Goal: Information Seeking & Learning: Compare options

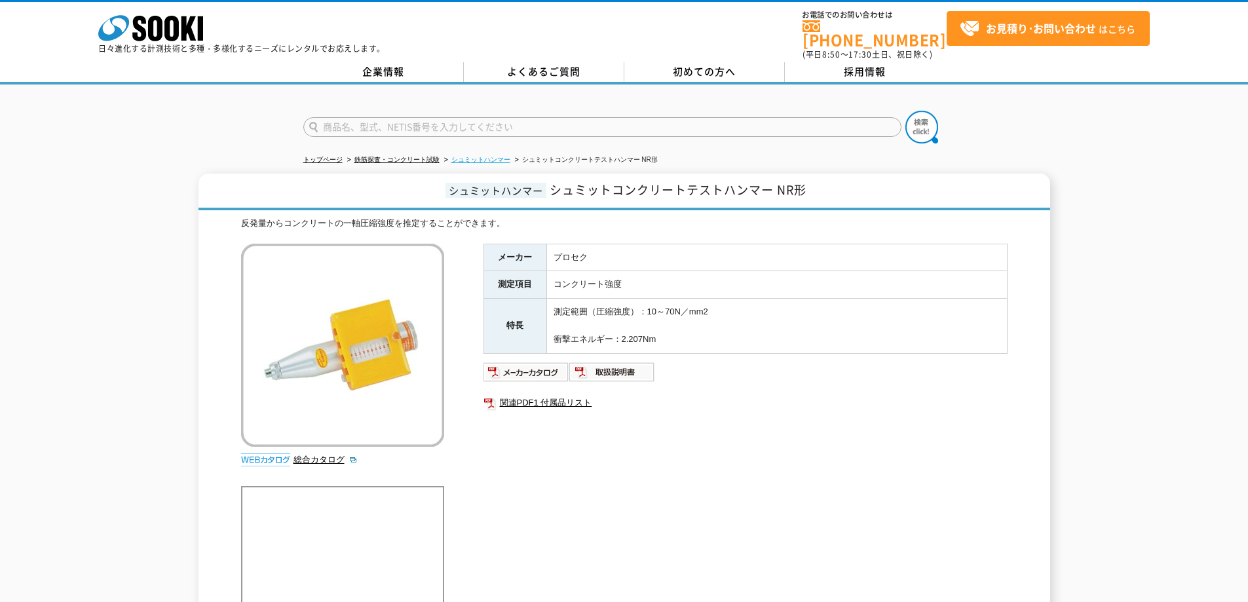
click at [481, 156] on link "シュミットハンマー" at bounding box center [480, 159] width 59 height 7
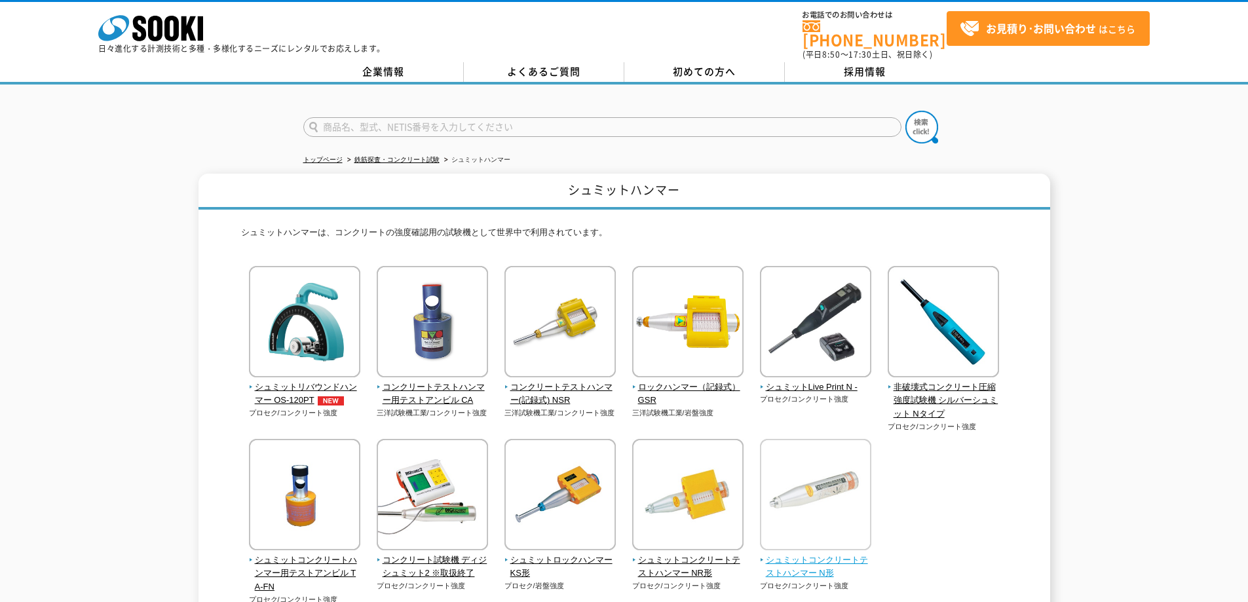
scroll to position [131, 0]
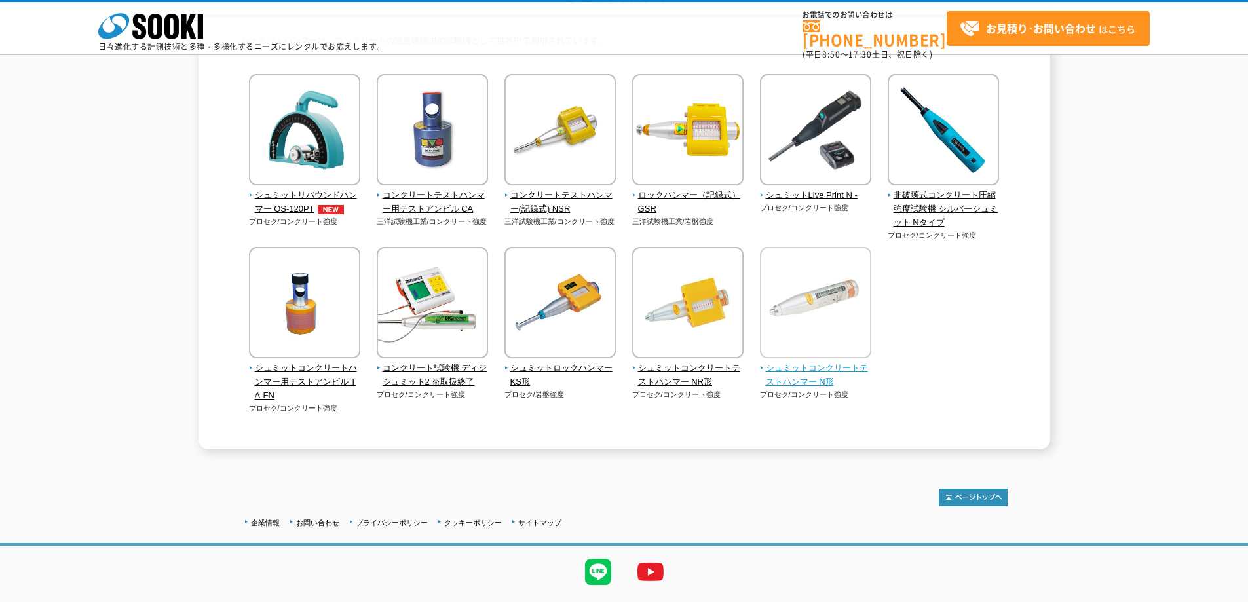
click at [825, 323] on img at bounding box center [815, 304] width 111 height 115
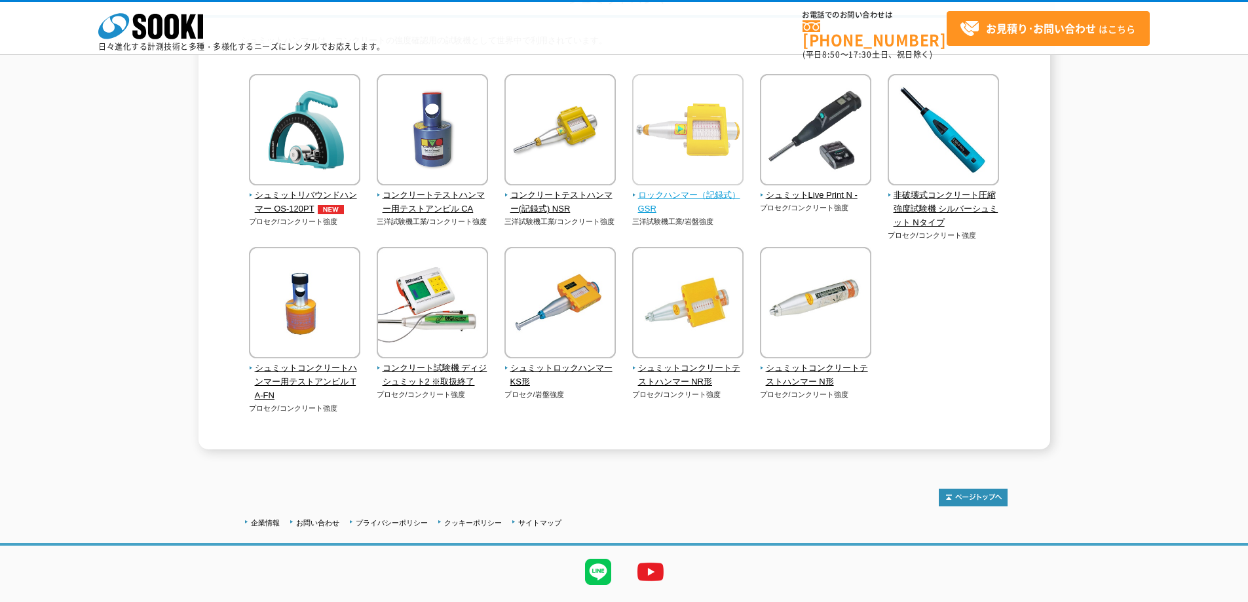
click at [704, 195] on span "ロックハンマー（記録式） GSR" at bounding box center [688, 203] width 112 height 28
drag, startPoint x: 381, startPoint y: 79, endPoint x: 380, endPoint y: 72, distance: 7.3
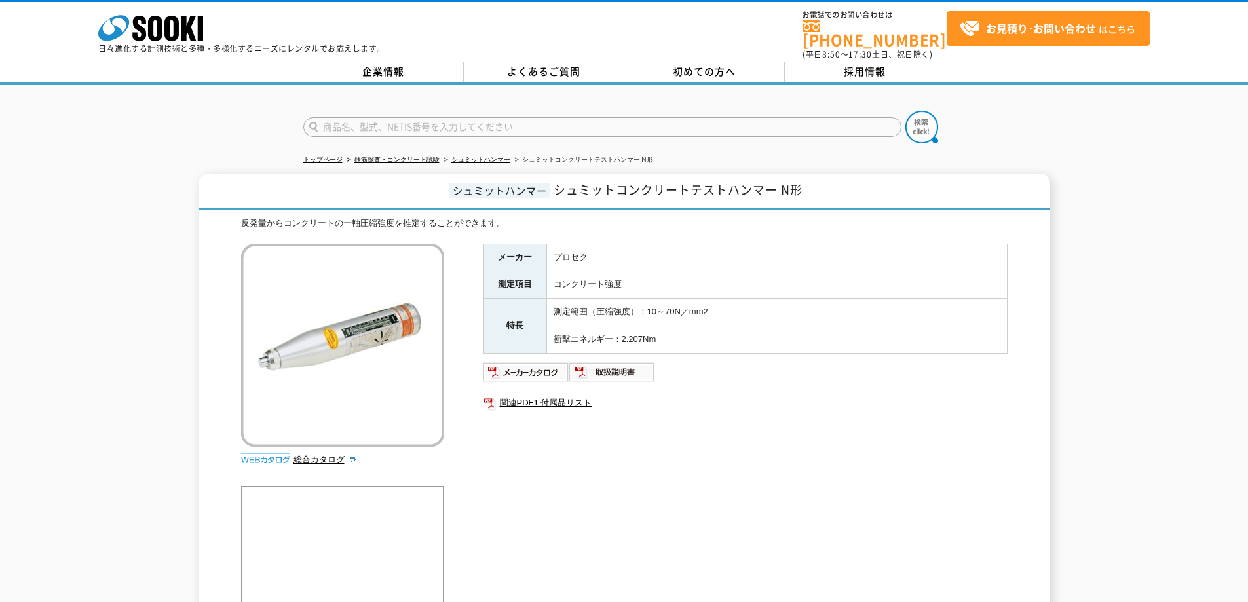
click at [388, 328] on img at bounding box center [342, 345] width 203 height 203
click at [627, 362] on img at bounding box center [612, 372] width 86 height 21
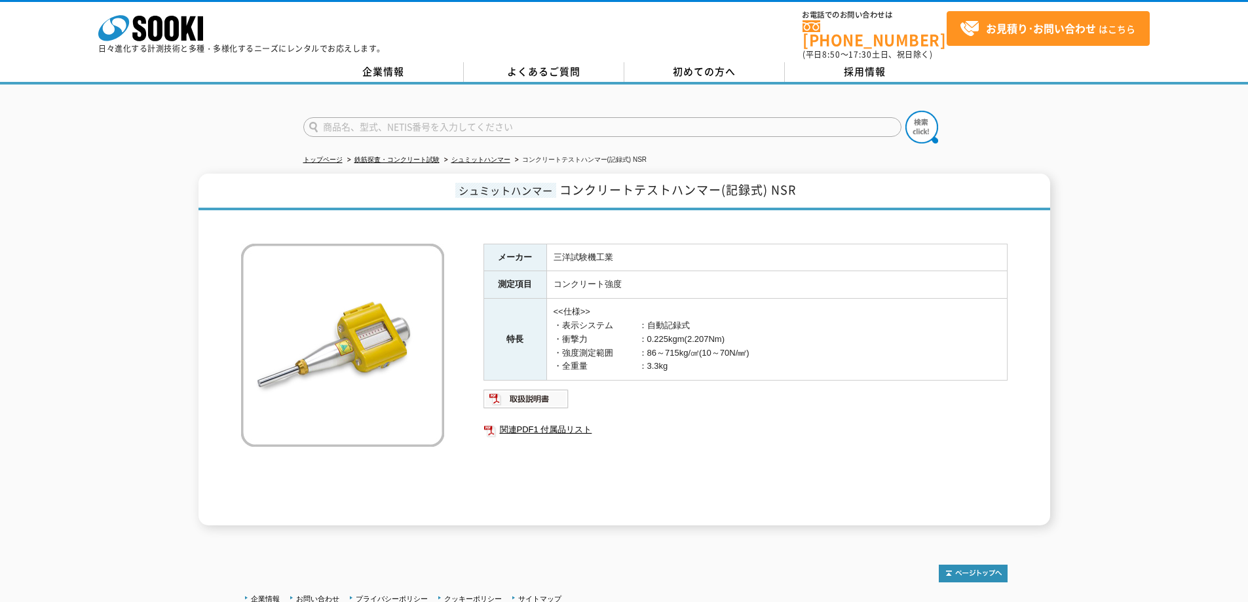
drag, startPoint x: 793, startPoint y: 260, endPoint x: 801, endPoint y: 258, distance: 7.5
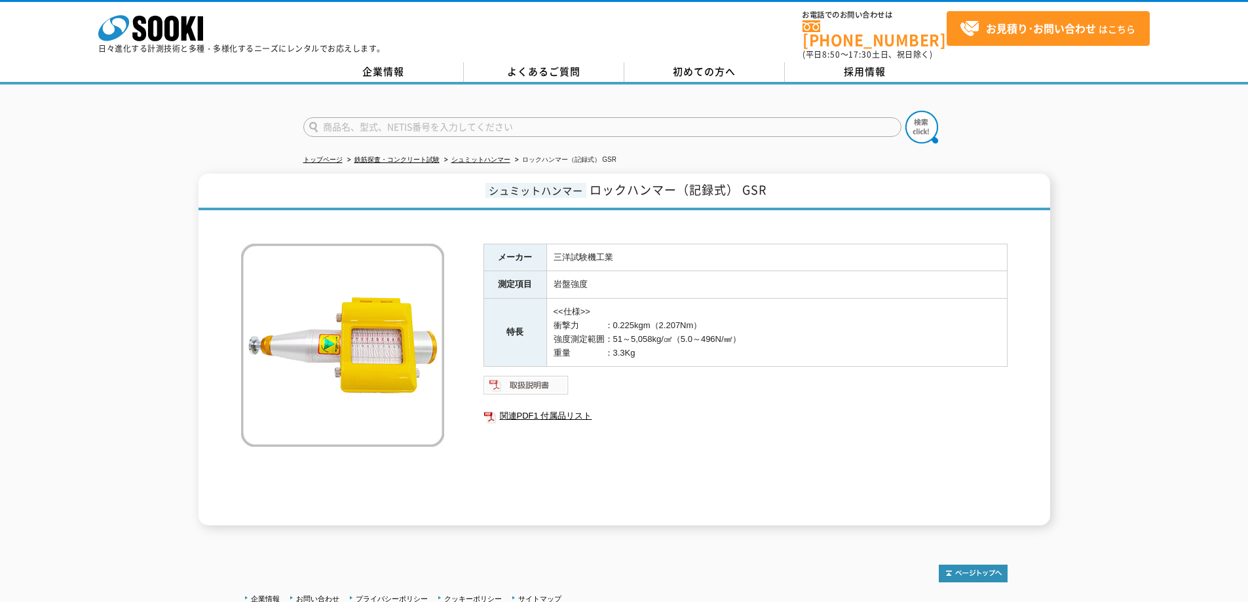
click at [523, 375] on img at bounding box center [526, 385] width 86 height 21
